Goal: Find contact information: Find contact information

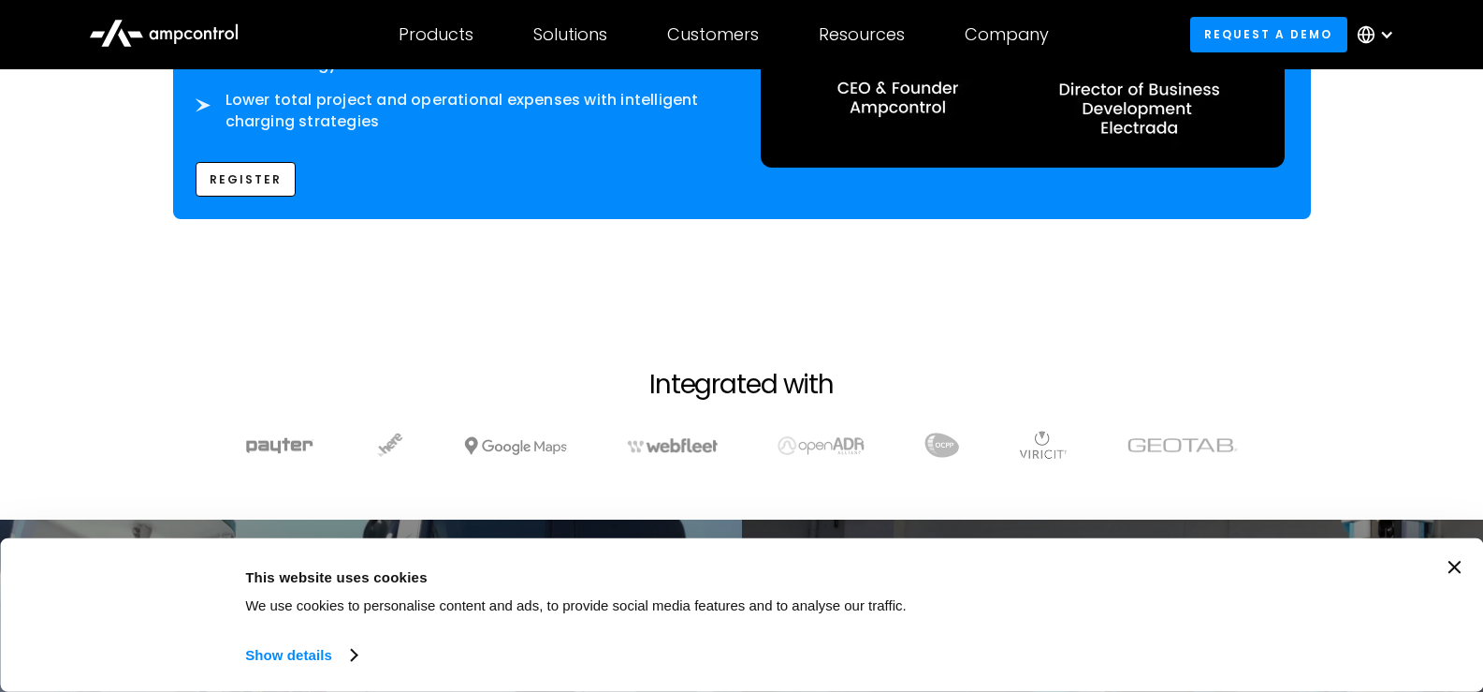
scroll to position [3557, 0]
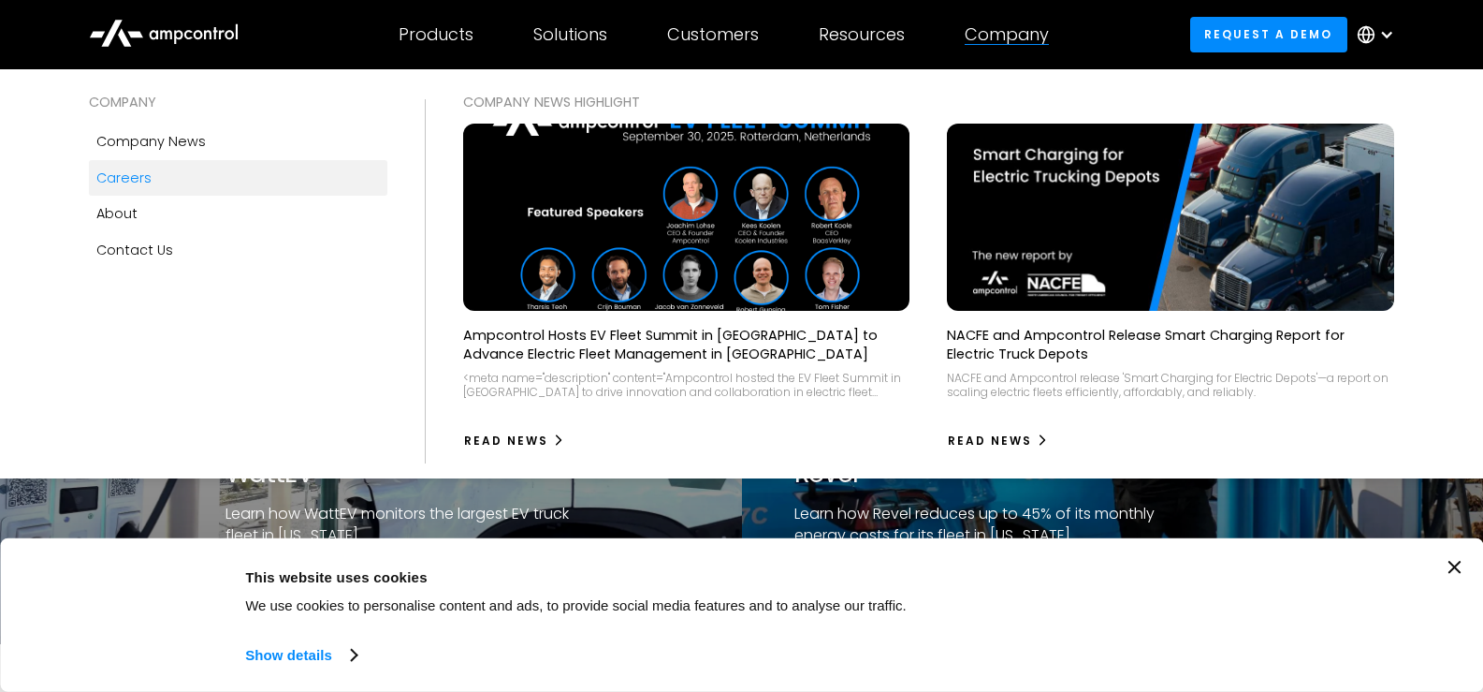
click at [183, 175] on link "Careers" at bounding box center [238, 178] width 299 height 36
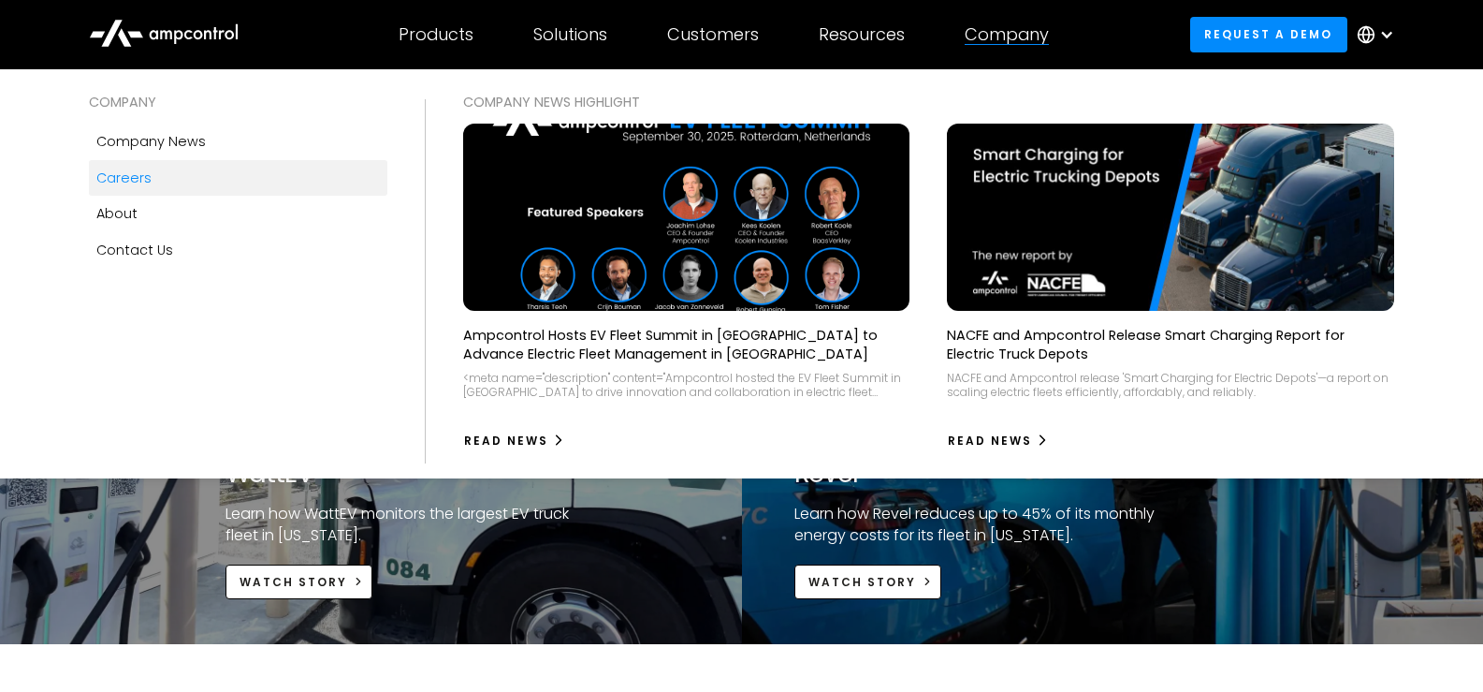
click at [102, 168] on div "Careers" at bounding box center [123, 178] width 55 height 21
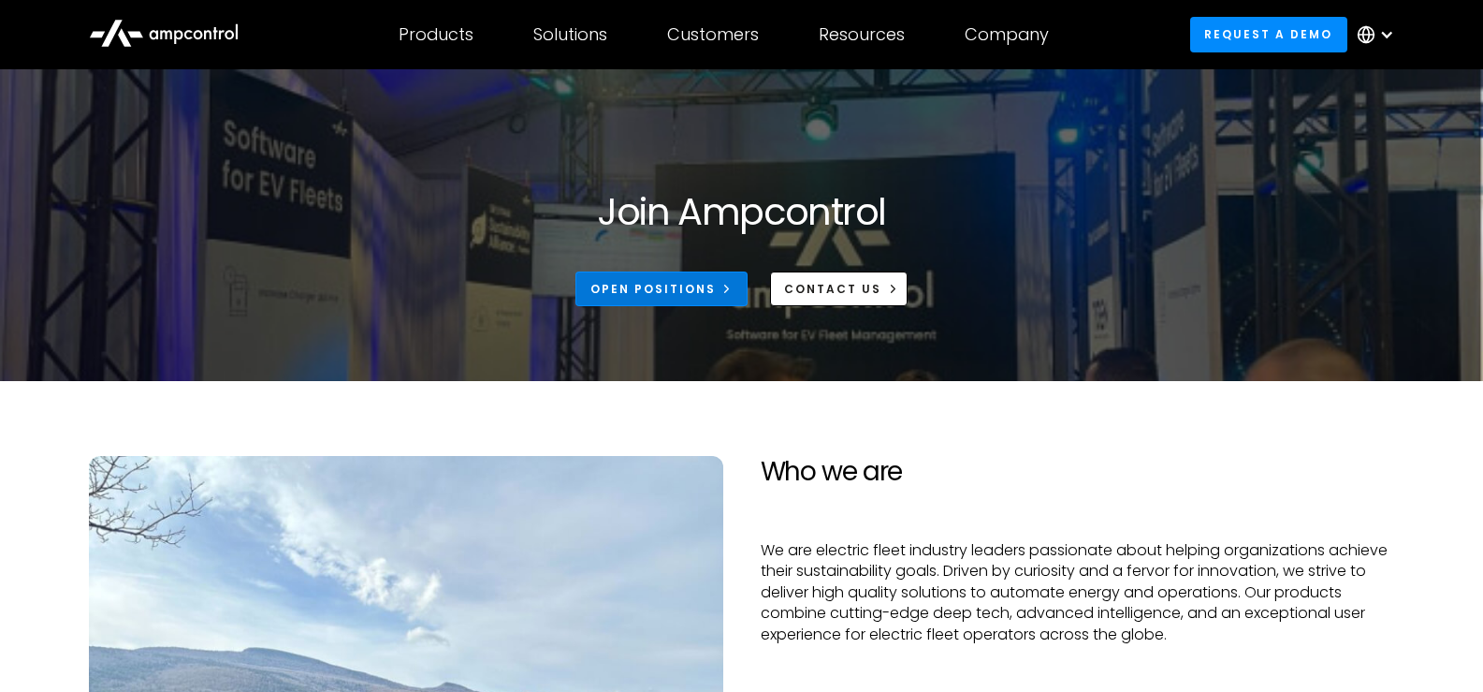
click at [666, 289] on div "Open Positions" at bounding box center [653, 289] width 125 height 17
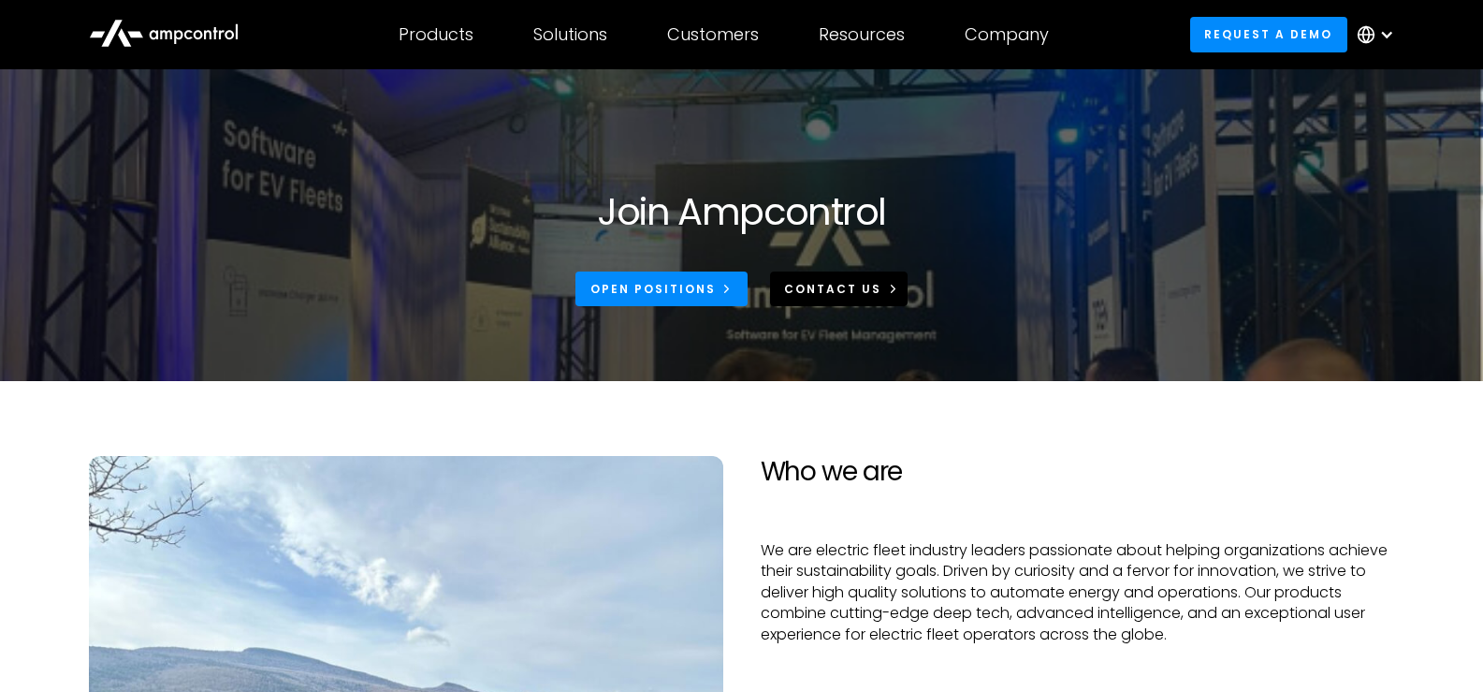
click at [810, 284] on div "CONTACT US" at bounding box center [832, 289] width 97 height 17
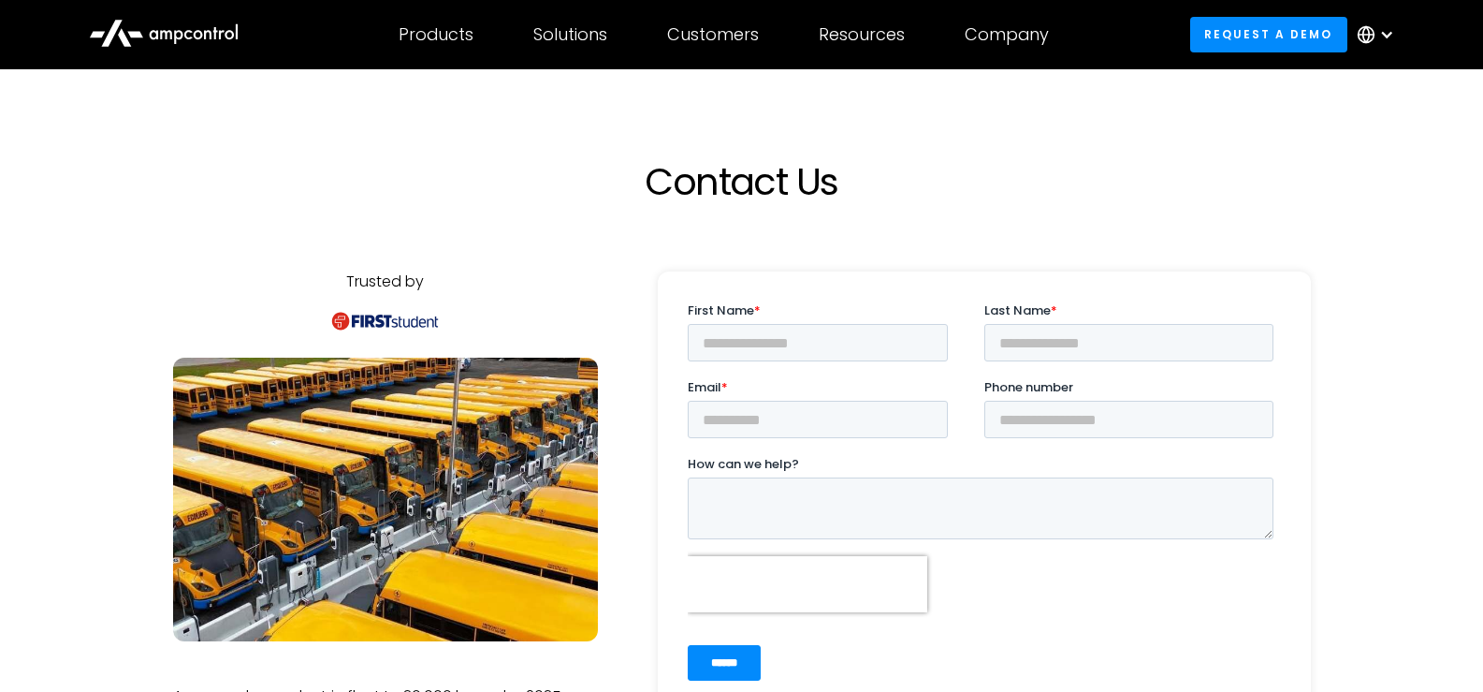
click at [733, 220] on div at bounding box center [984, 237] width 653 height 67
